Goal: Task Accomplishment & Management: Use online tool/utility

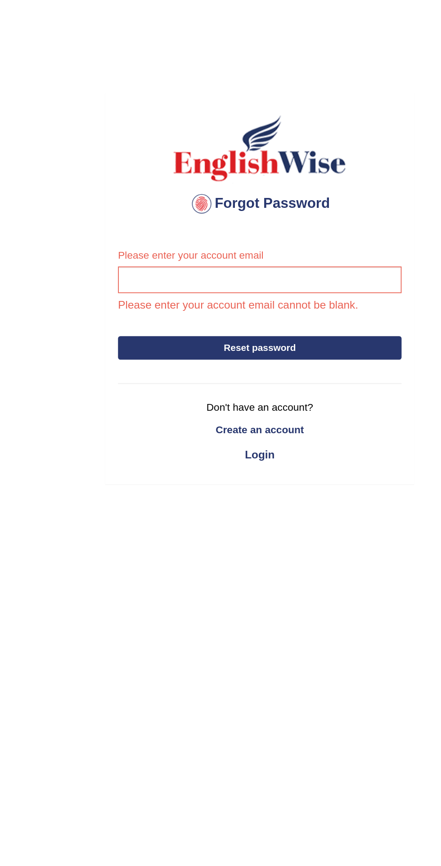
click at [187, 206] on button "Reset password" at bounding box center [220, 206] width 163 height 14
click at [198, 211] on button "Reset password" at bounding box center [220, 206] width 163 height 14
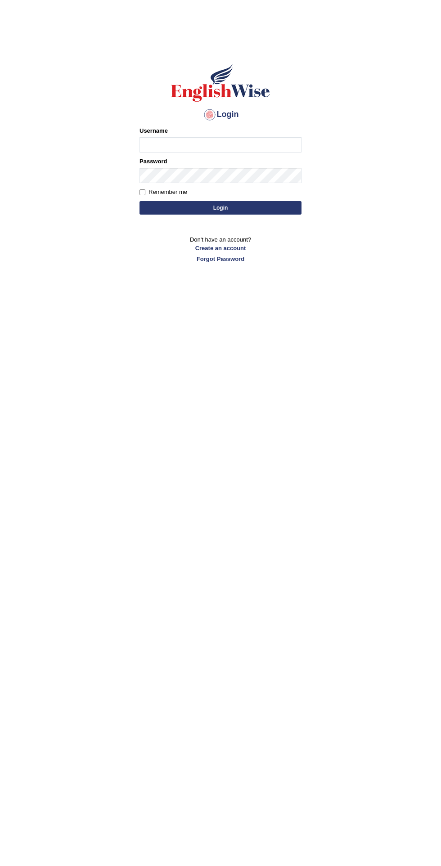
click at [206, 226] on hr at bounding box center [221, 226] width 162 height 0
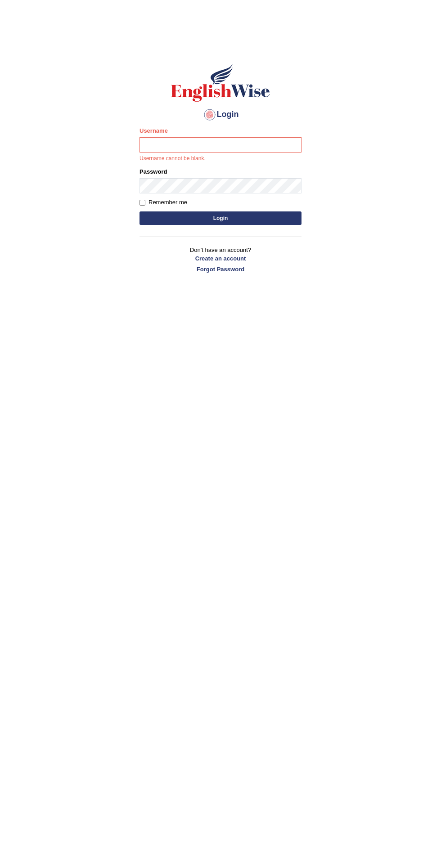
click at [173, 156] on p "Username cannot be blank." at bounding box center [221, 159] width 162 height 8
click at [162, 145] on input "Username" at bounding box center [221, 144] width 162 height 15
type input "yahyakamboh"
click at [140, 212] on button "Login" at bounding box center [221, 219] width 162 height 14
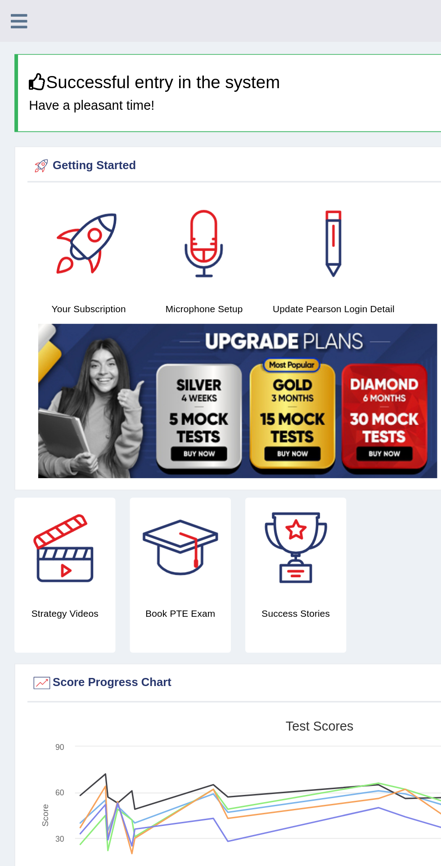
click at [14, 12] on icon at bounding box center [12, 13] width 10 height 12
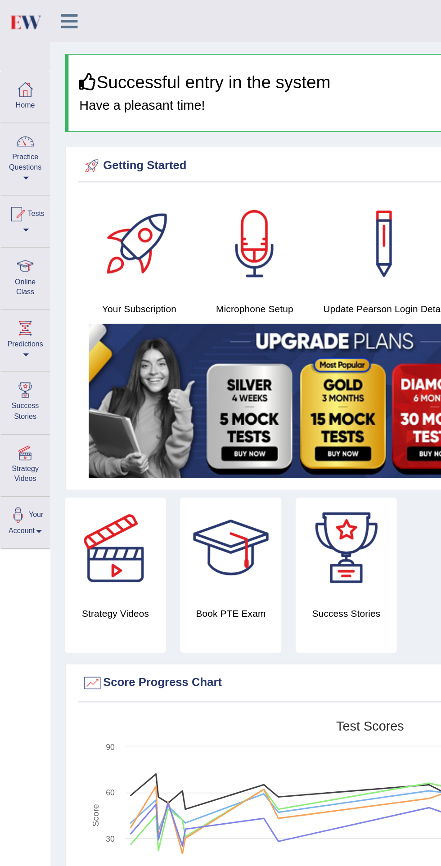
click at [15, 136] on div at bounding box center [11, 134] width 14 height 14
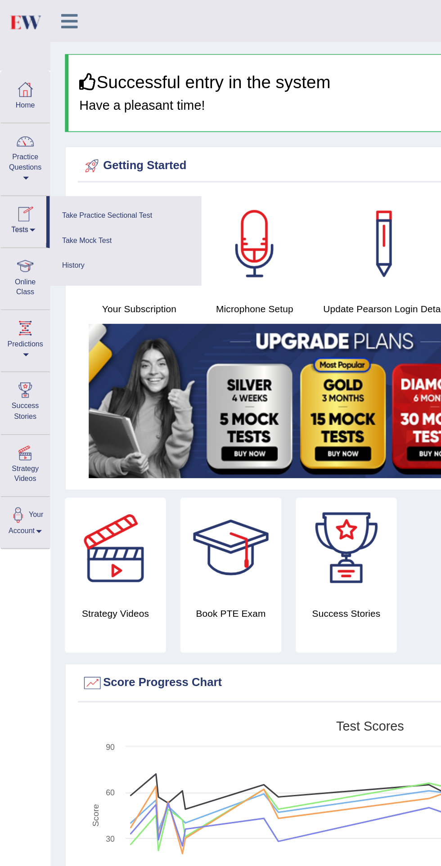
click at [52, 130] on link "Take Practice Sectional Test" at bounding box center [79, 135] width 86 height 16
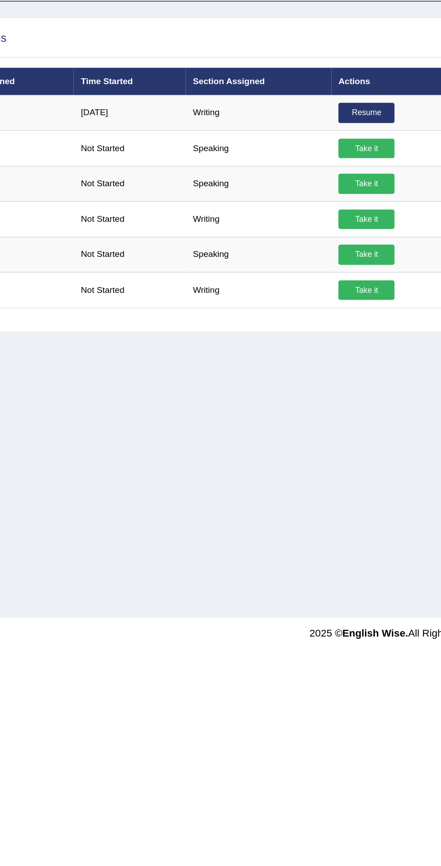
click at [205, 217] on td "Writing" at bounding box center [244, 220] width 84 height 20
click at [298, 215] on link "Take it" at bounding box center [306, 220] width 32 height 12
click at [300, 219] on div "× Have you watched our instructional video on how to take a Mock Test?writing N…" at bounding box center [220, 433] width 441 height 866
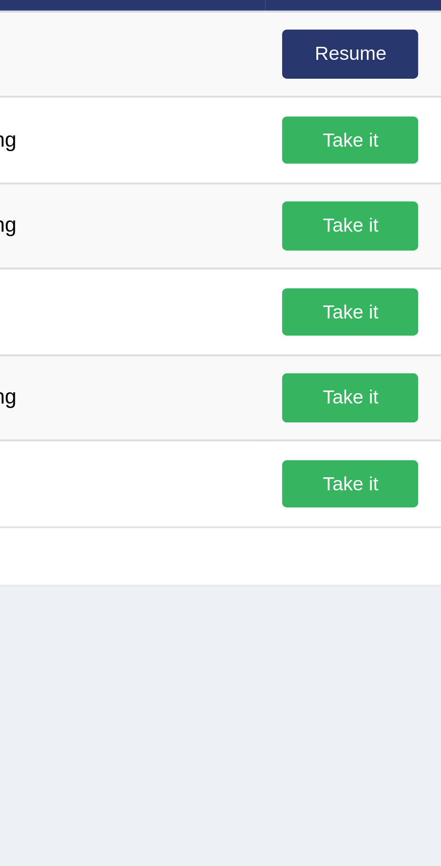
click at [310, 219] on link "Take it" at bounding box center [306, 220] width 32 height 12
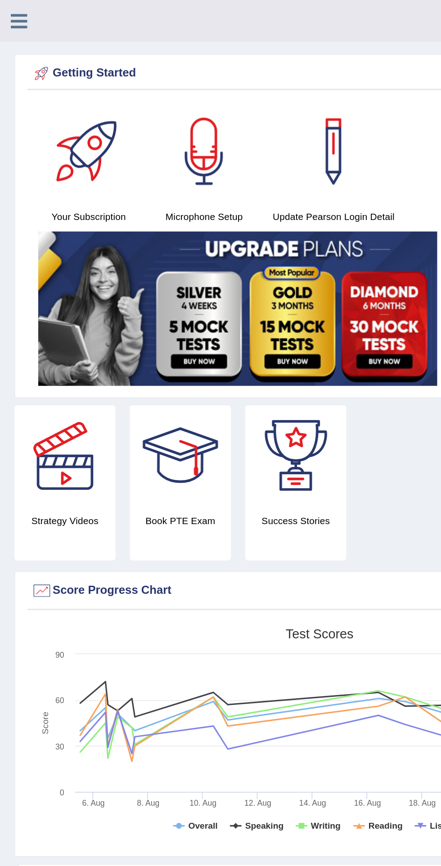
click at [14, 19] on div at bounding box center [16, 10] width 32 height 20
click at [16, 12] on icon at bounding box center [12, 13] width 10 height 12
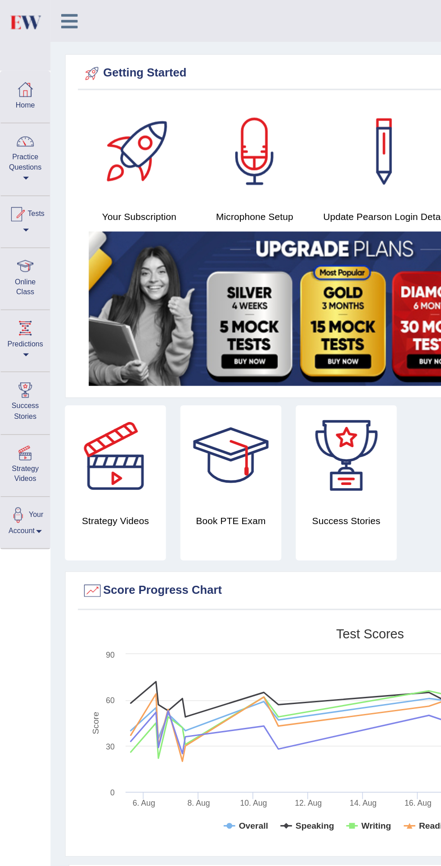
click at [17, 135] on div at bounding box center [11, 134] width 14 height 14
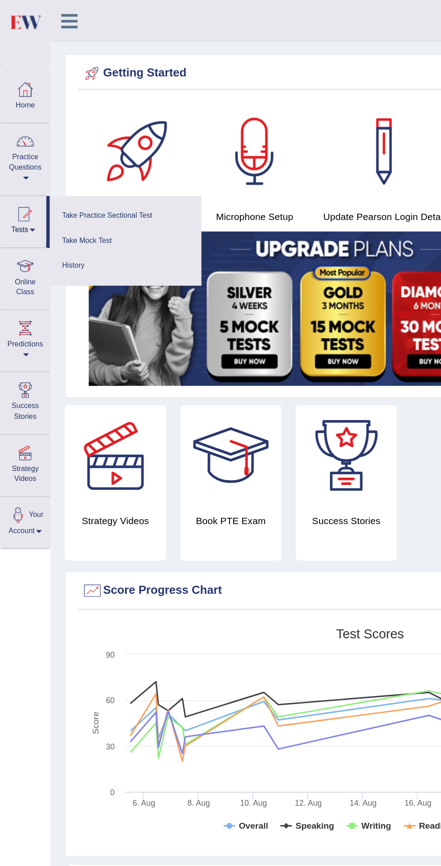
click at [53, 151] on link "Take Mock Test" at bounding box center [79, 151] width 86 height 16
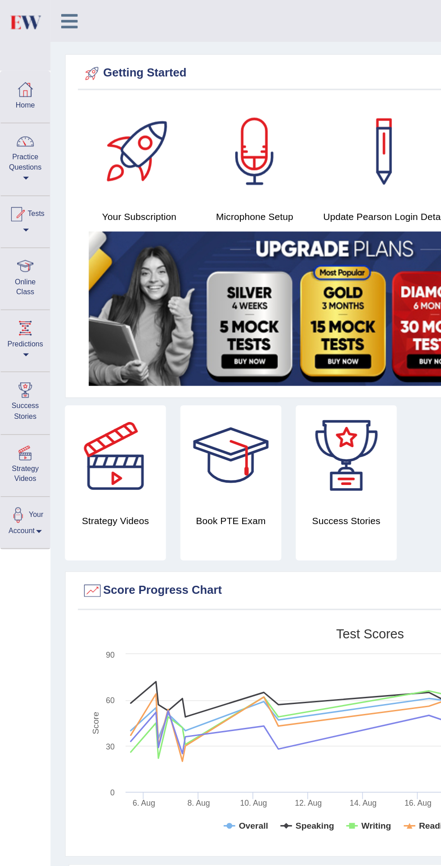
click at [13, 95] on div at bounding box center [16, 88] width 14 height 14
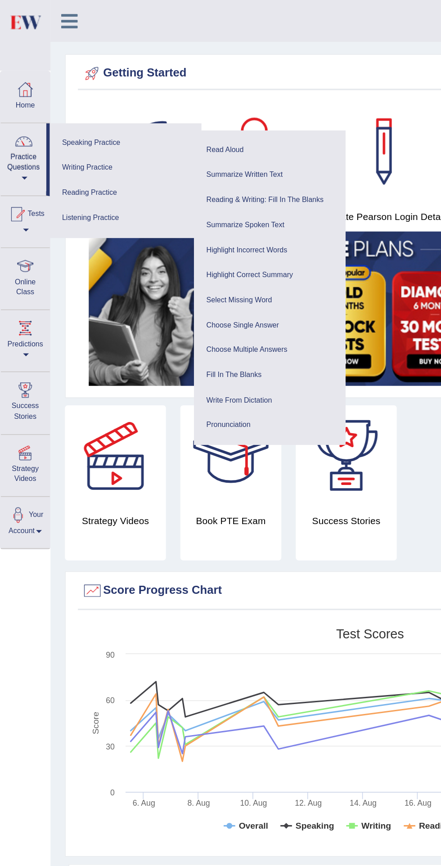
click at [57, 105] on link "Writing Practice" at bounding box center [79, 105] width 86 height 16
click at [69, 225] on img at bounding box center [179, 192] width 249 height 96
